Goal: Task Accomplishment & Management: Use online tool/utility

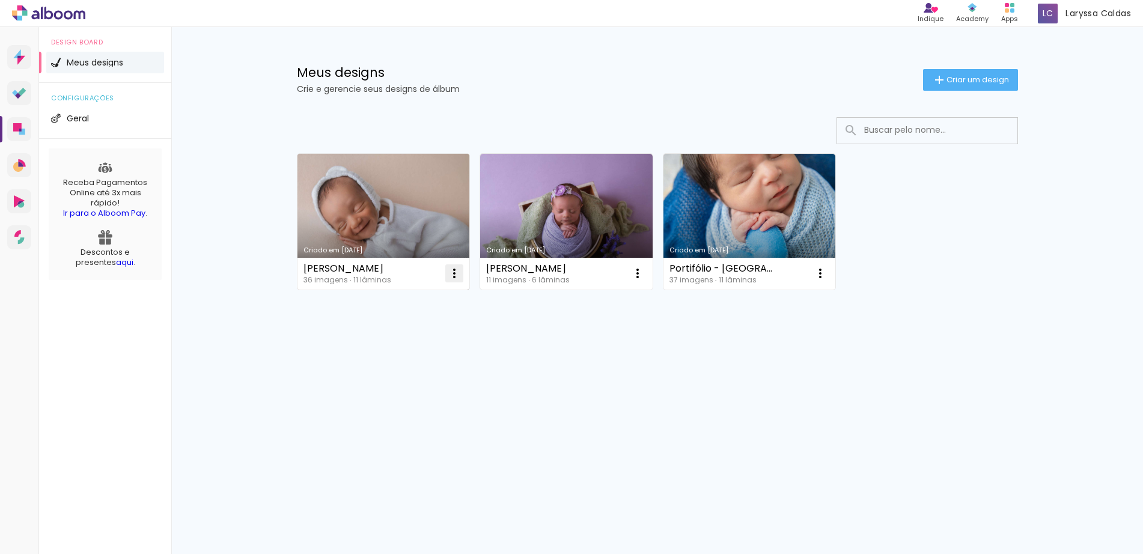
click at [452, 277] on iron-icon at bounding box center [454, 273] width 14 height 14
click at [402, 302] on paper-item "Abrir" at bounding box center [406, 301] width 120 height 24
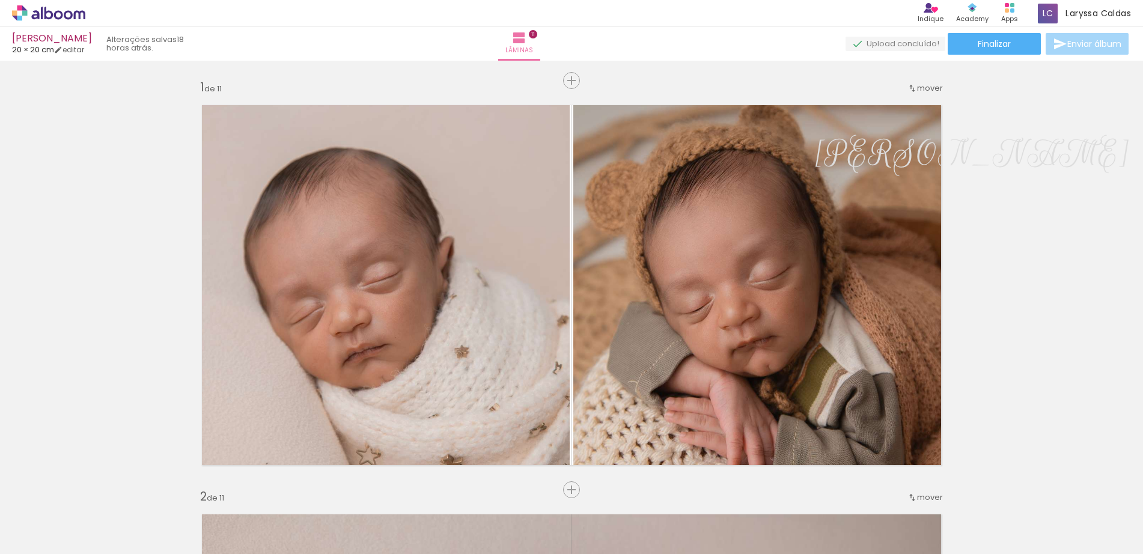
click at [1068, 48] on span "Enviar álbum" at bounding box center [1095, 44] width 54 height 8
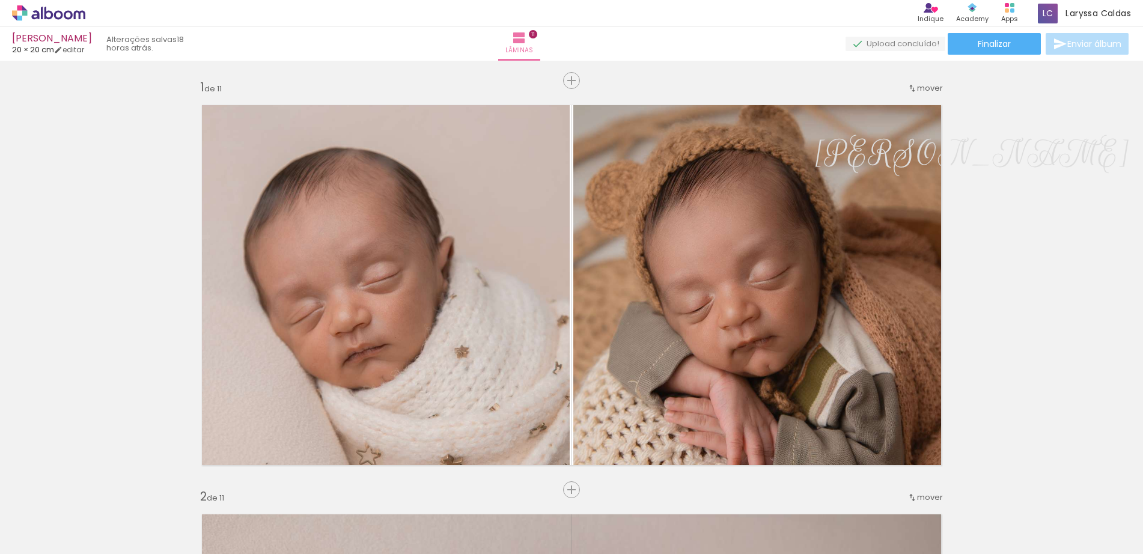
click at [1068, 48] on span "Enviar álbum" at bounding box center [1095, 44] width 54 height 8
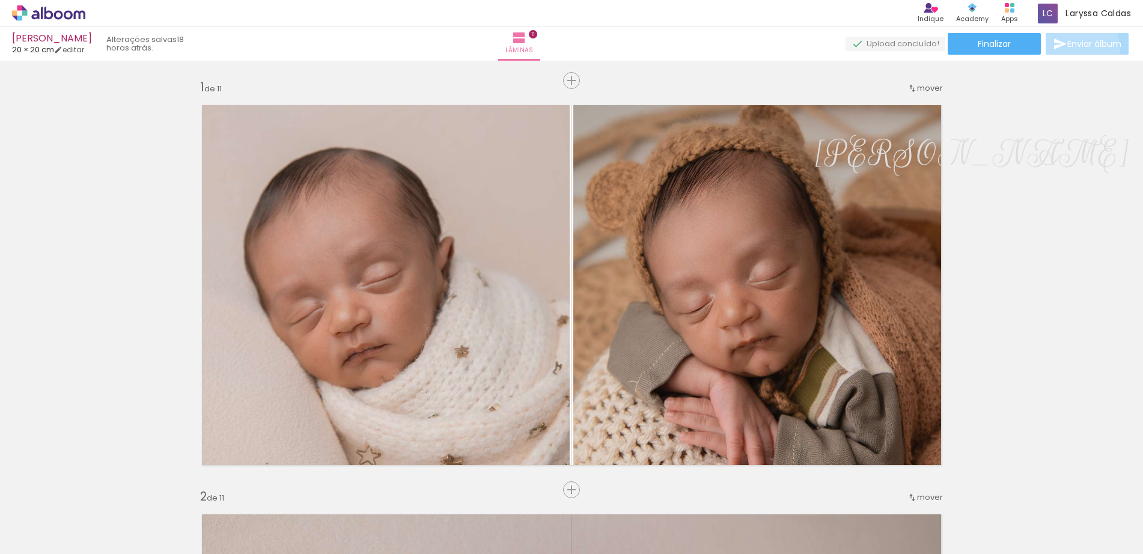
click at [1068, 48] on span "Enviar álbum" at bounding box center [1095, 44] width 54 height 8
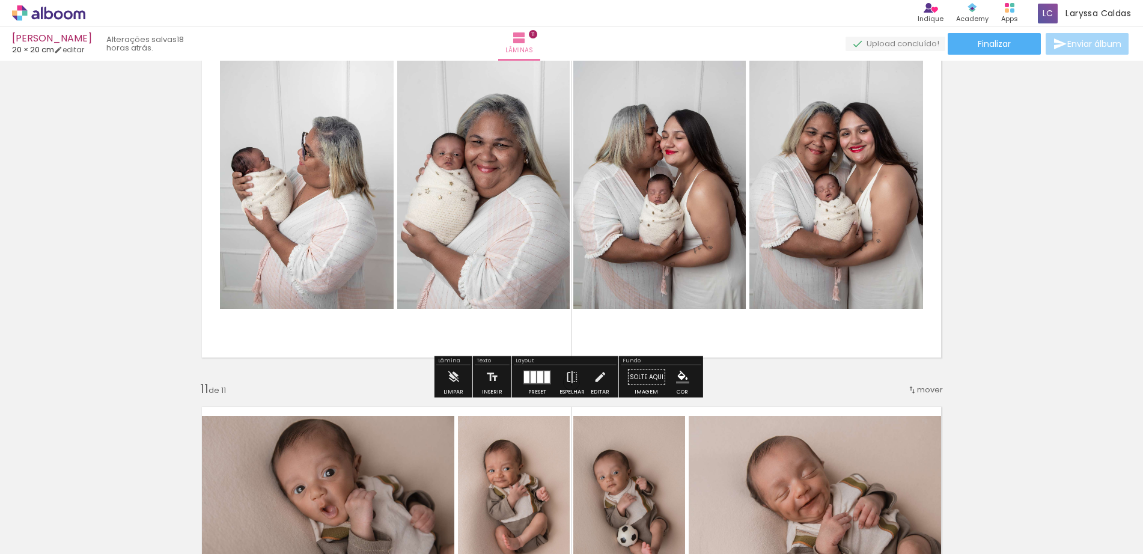
scroll to position [3699, 0]
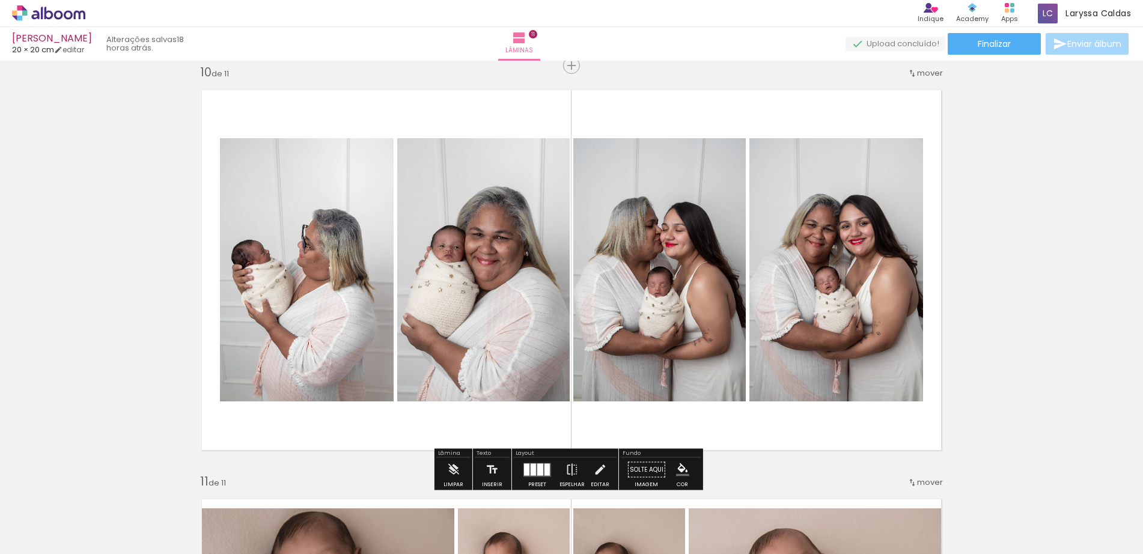
click at [946, 287] on quentale-layouter at bounding box center [571, 270] width 759 height 379
